Goal: Task Accomplishment & Management: Use online tool/utility

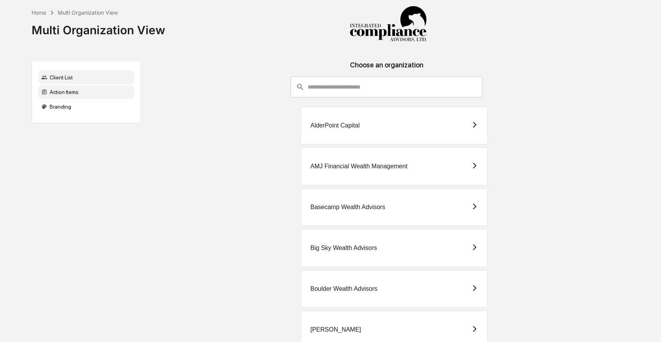
click at [92, 95] on div "Action Items" at bounding box center [86, 92] width 96 height 14
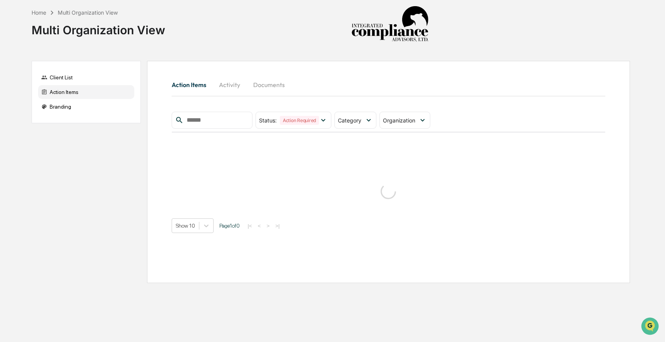
click at [231, 84] on button "Activity" at bounding box center [230, 84] width 35 height 18
click at [192, 90] on button "Action Items" at bounding box center [192, 84] width 41 height 18
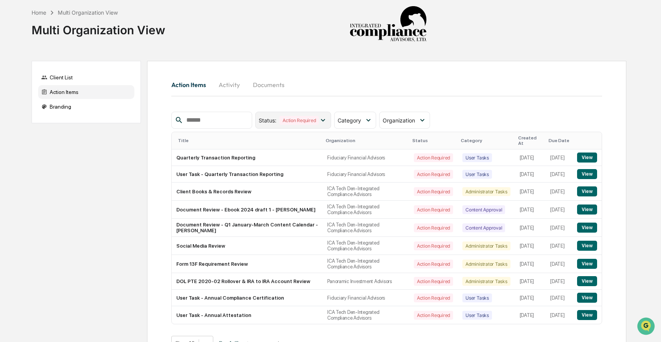
click at [325, 119] on icon at bounding box center [323, 120] width 8 height 8
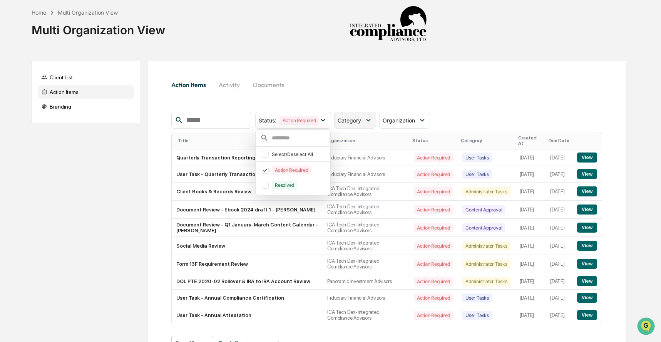
click at [350, 120] on span "Category" at bounding box center [349, 120] width 23 height 7
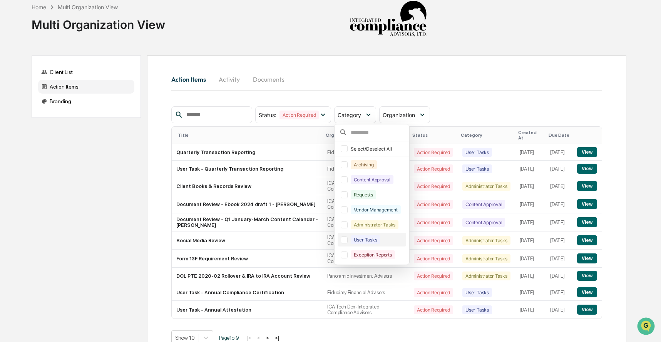
scroll to position [13, 0]
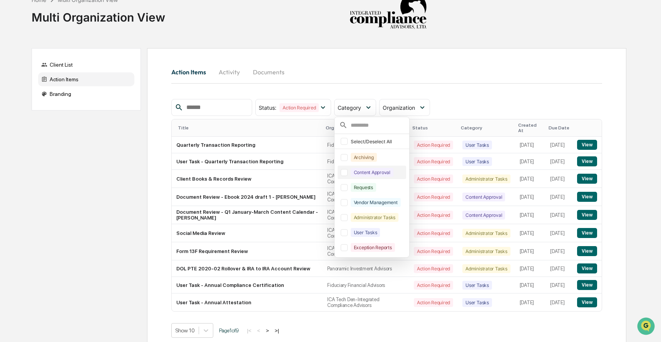
click at [346, 173] on div at bounding box center [344, 172] width 7 height 7
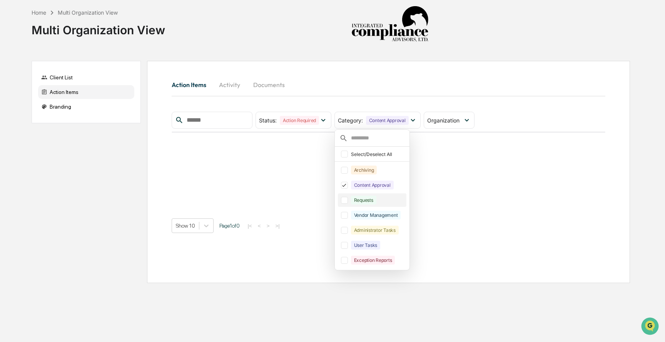
click at [346, 201] on div at bounding box center [344, 200] width 7 height 7
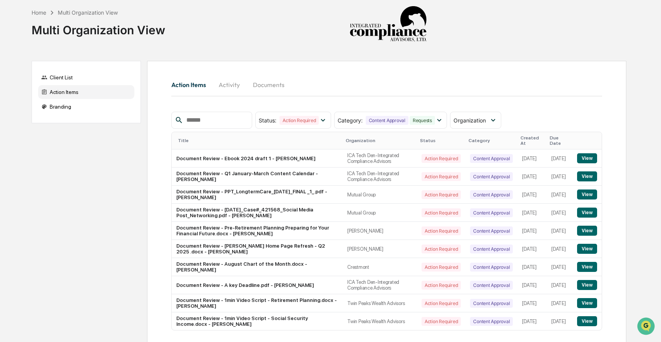
click at [333, 65] on div "Action Items Activity Documents Status : Action Required Select/Deselect All Ac…" at bounding box center [386, 216] width 479 height 311
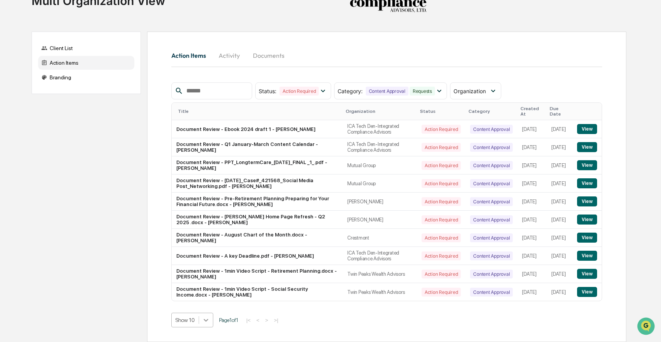
scroll to position [105, 0]
click at [205, 320] on body "Home Multi Organization View Multi Organization View Client List Action Items B…" at bounding box center [330, 156] width 661 height 371
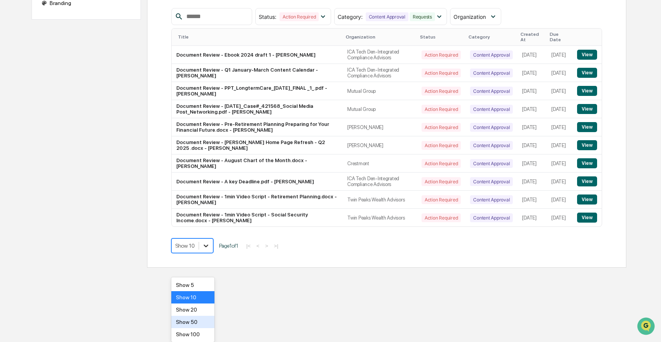
click at [205, 320] on div "Show 50" at bounding box center [193, 322] width 44 height 12
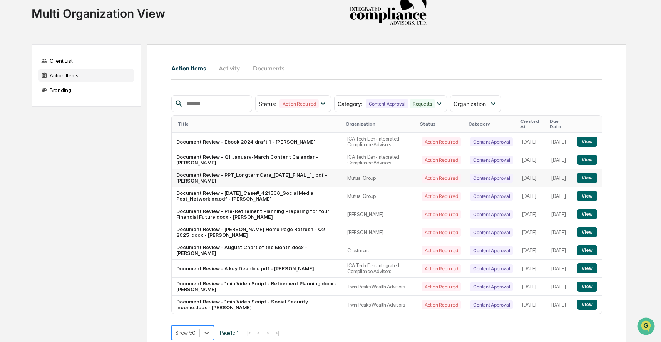
scroll to position [50, 0]
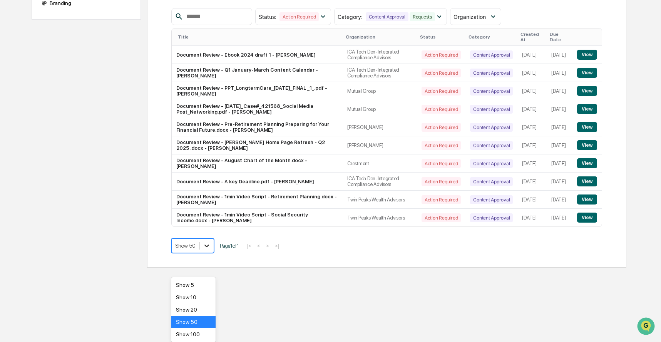
click at [207, 268] on body "Home Multi Organization View Multi Organization View Client List Action Items B…" at bounding box center [330, 81] width 661 height 371
click at [205, 321] on div "Show 50" at bounding box center [193, 322] width 44 height 12
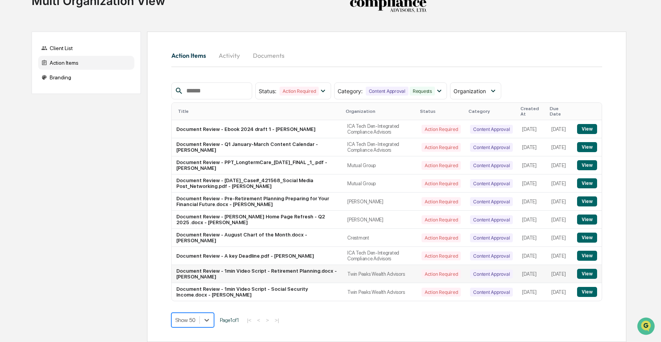
click at [200, 269] on td "Document Review - 1min Video Script - Retirement Planning.docx - [PERSON_NAME]" at bounding box center [257, 274] width 171 height 18
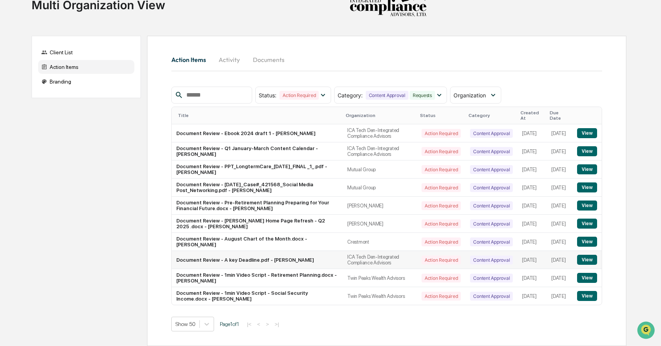
scroll to position [46, 0]
click at [582, 276] on button "View" at bounding box center [587, 278] width 20 height 10
